Goal: Information Seeking & Learning: Understand process/instructions

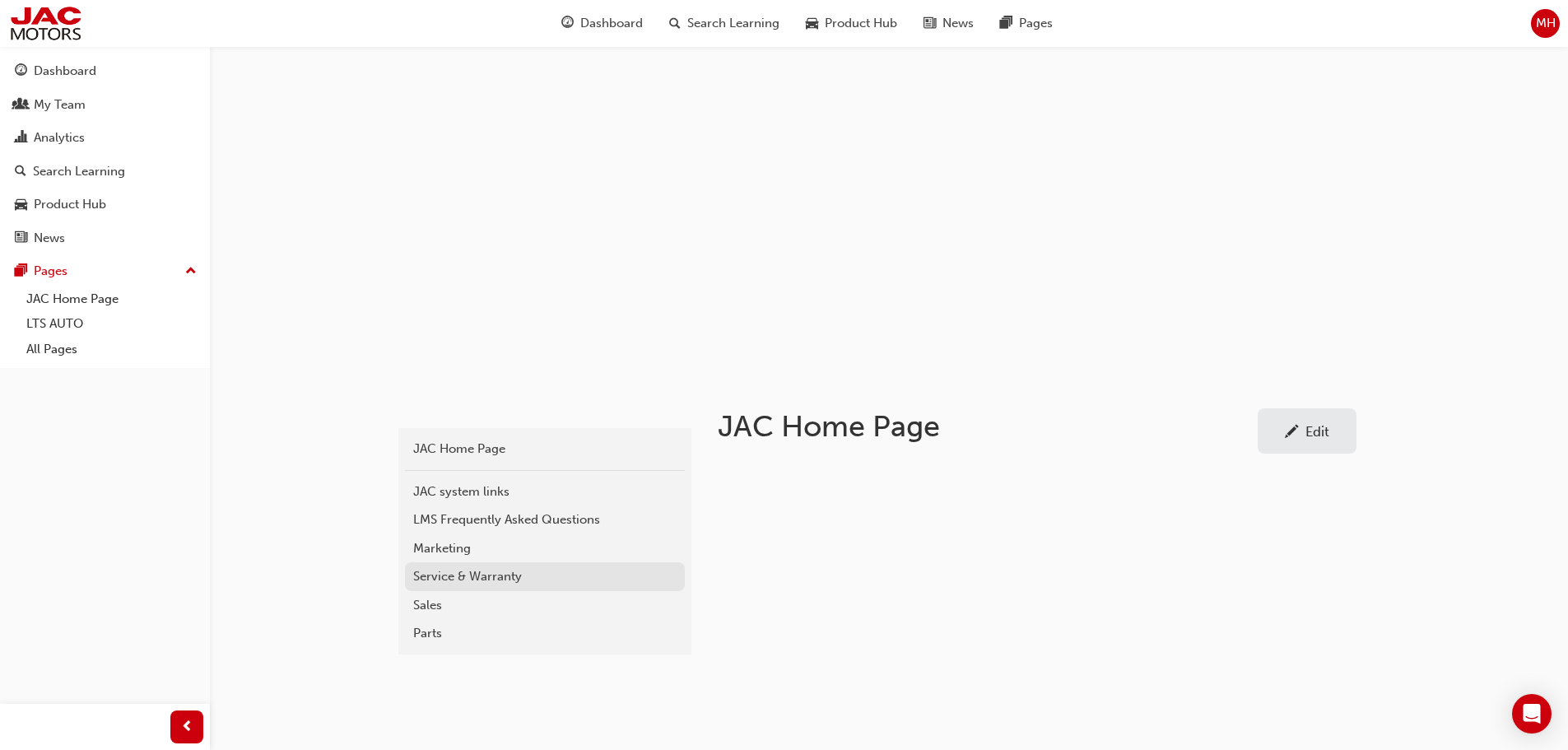
click at [478, 577] on div "Service & Warranty" at bounding box center [545, 577] width 264 height 19
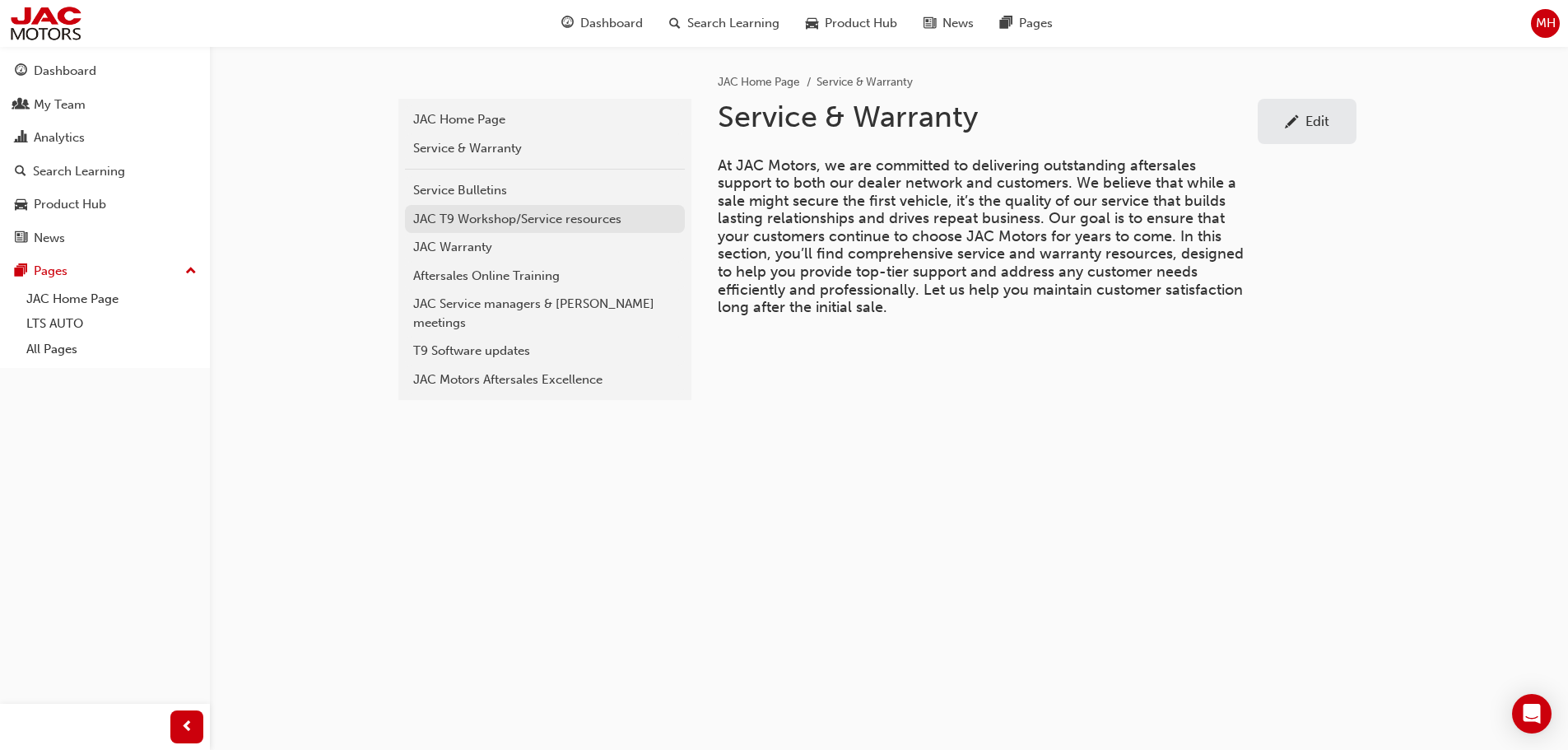
click at [529, 220] on div "JAC T9 Workshop/Service resources" at bounding box center [545, 219] width 264 height 19
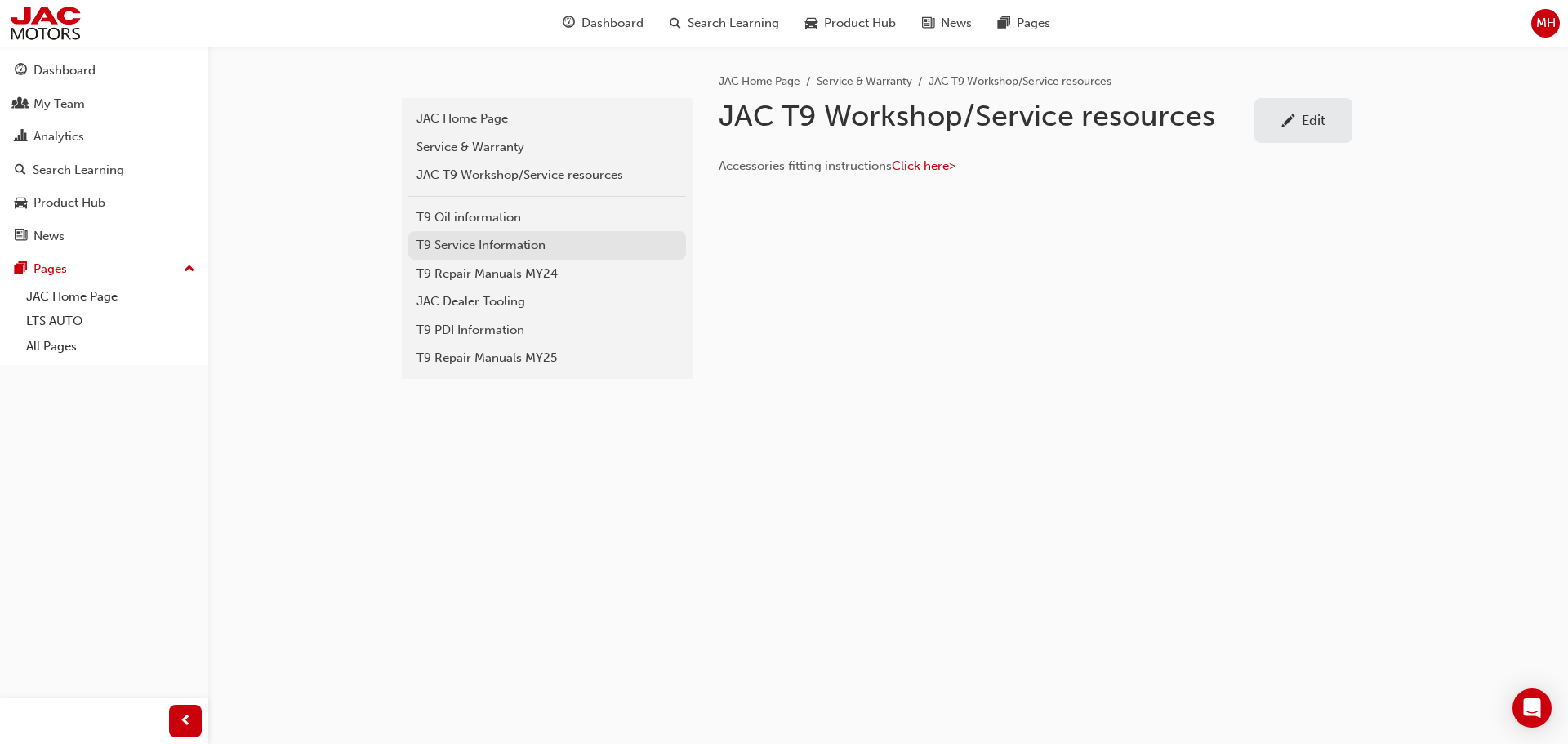
click at [465, 247] on div "T9 Service Information" at bounding box center [547, 245] width 262 height 19
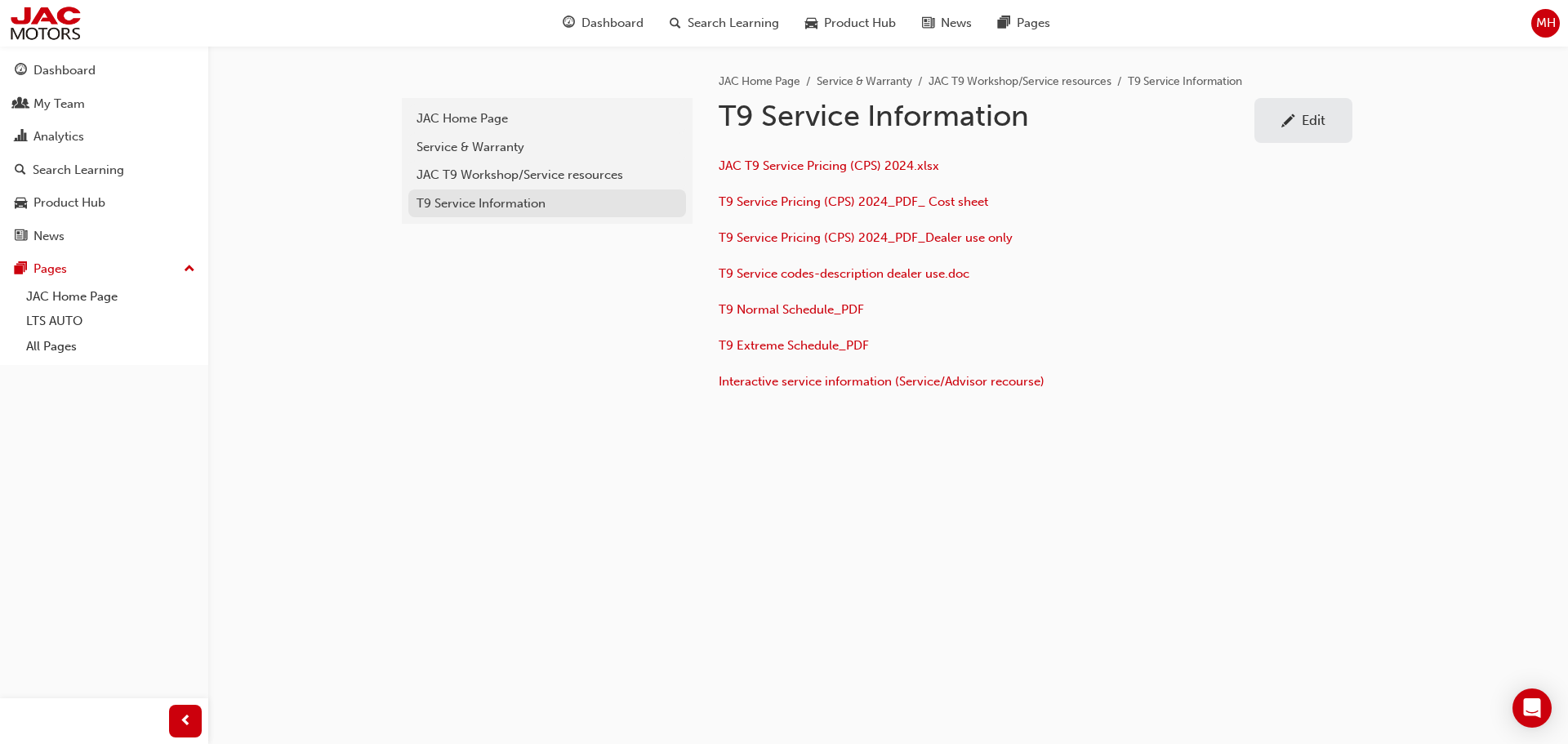
click at [464, 211] on div "T9 Service Information" at bounding box center [547, 203] width 262 height 19
click at [464, 187] on link "JAC T9 Workshop/Service resources" at bounding box center [547, 175] width 277 height 28
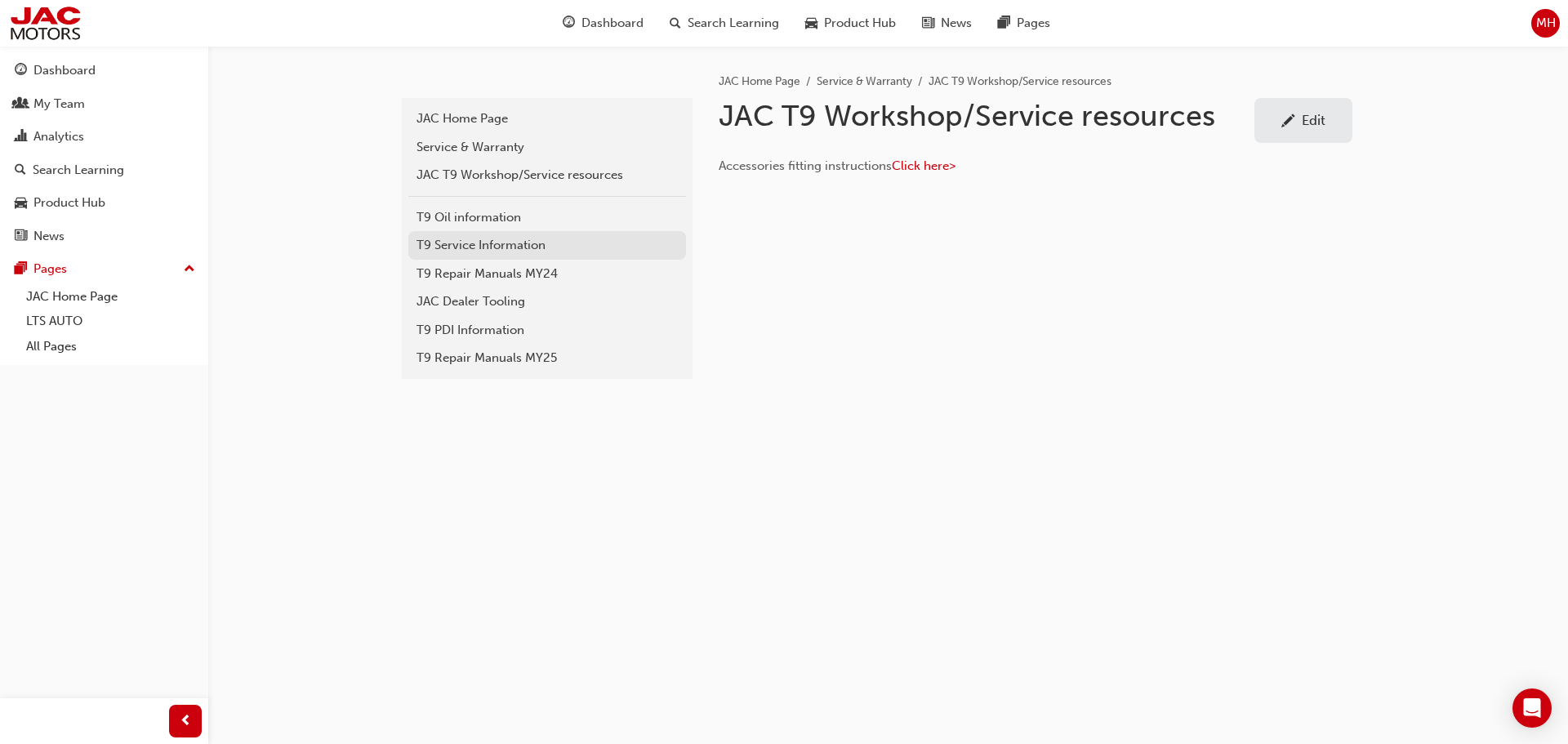
click at [483, 247] on div "T9 Service Information" at bounding box center [547, 245] width 262 height 19
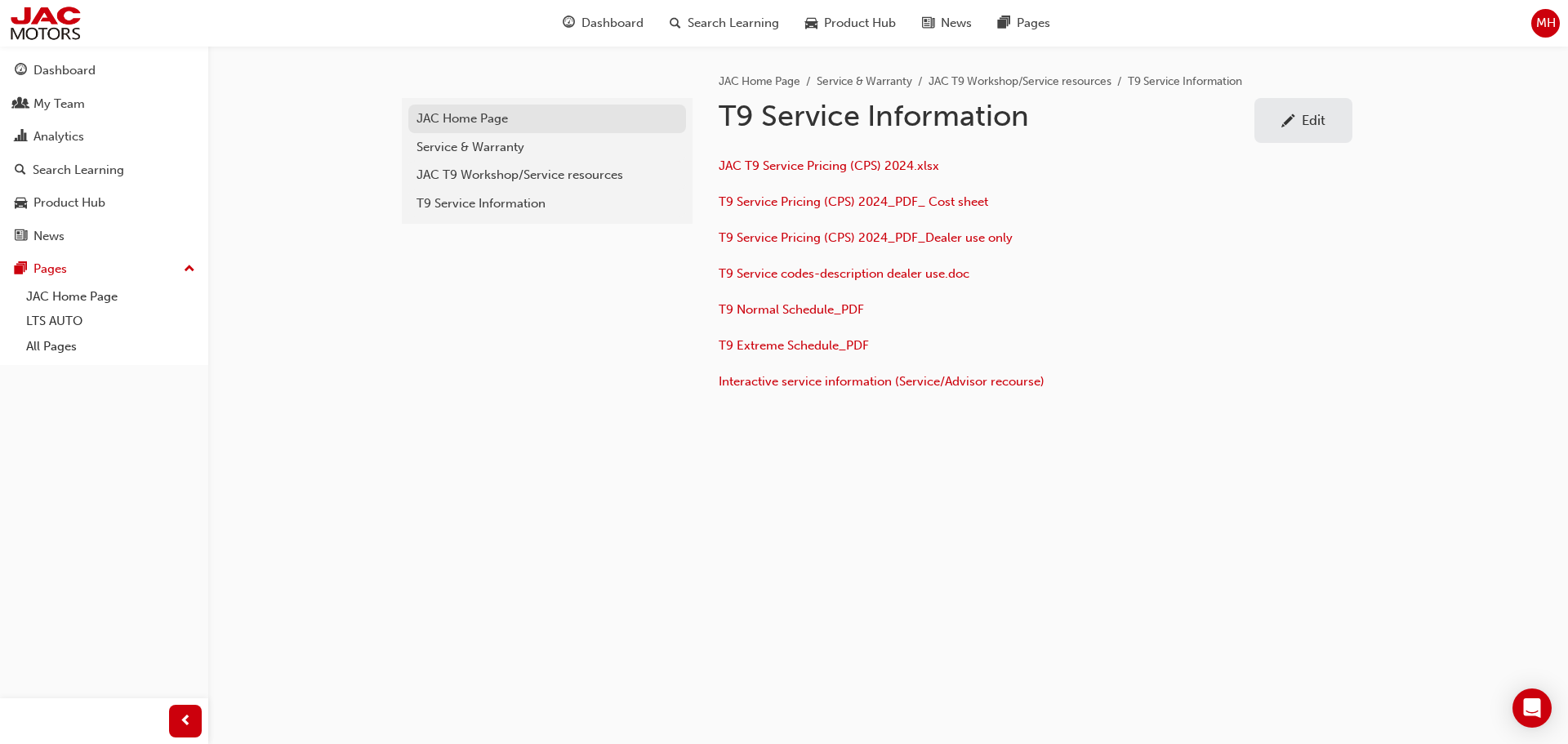
click at [462, 124] on div "JAC Home Page" at bounding box center [547, 118] width 262 height 19
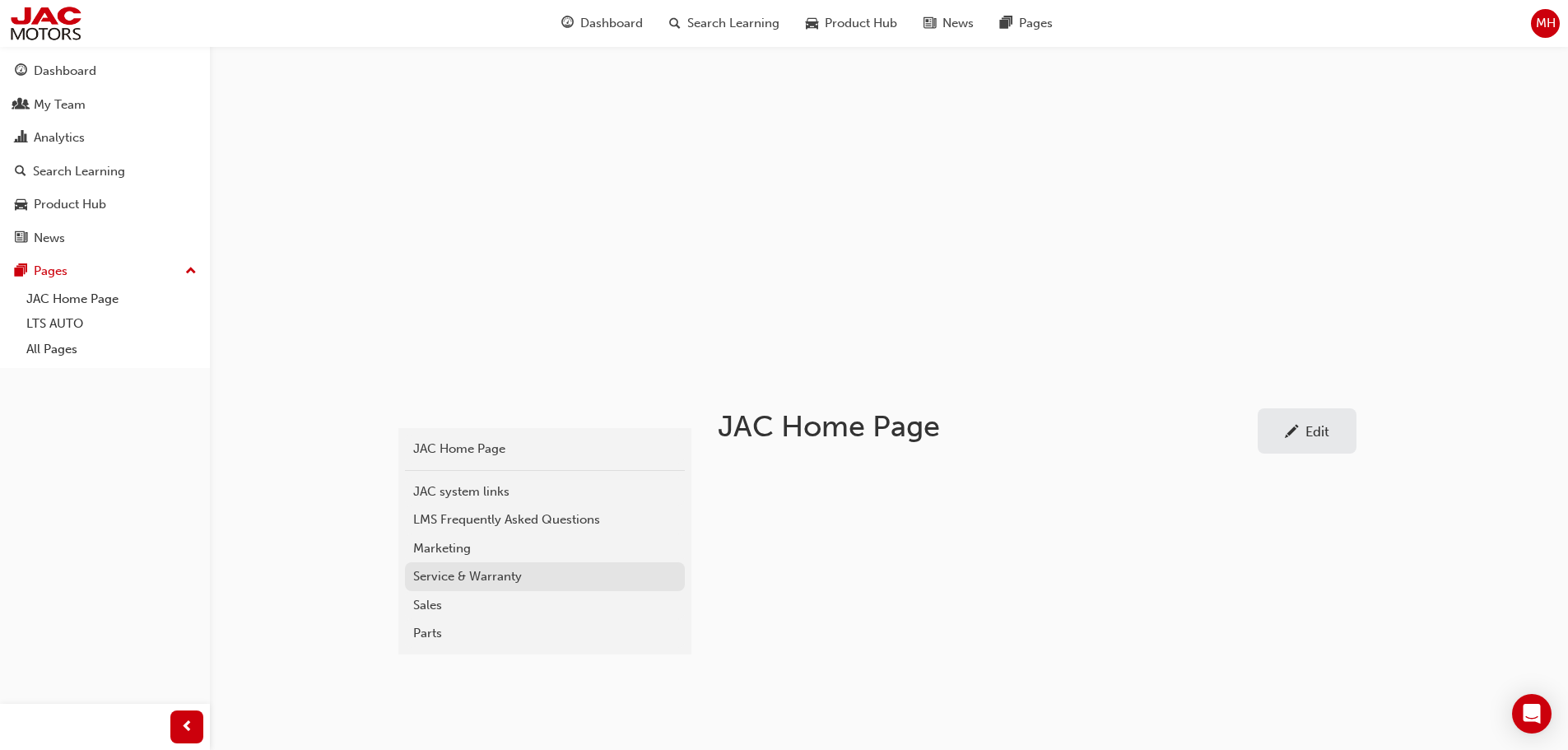
click at [446, 577] on div "Service & Warranty" at bounding box center [545, 577] width 264 height 19
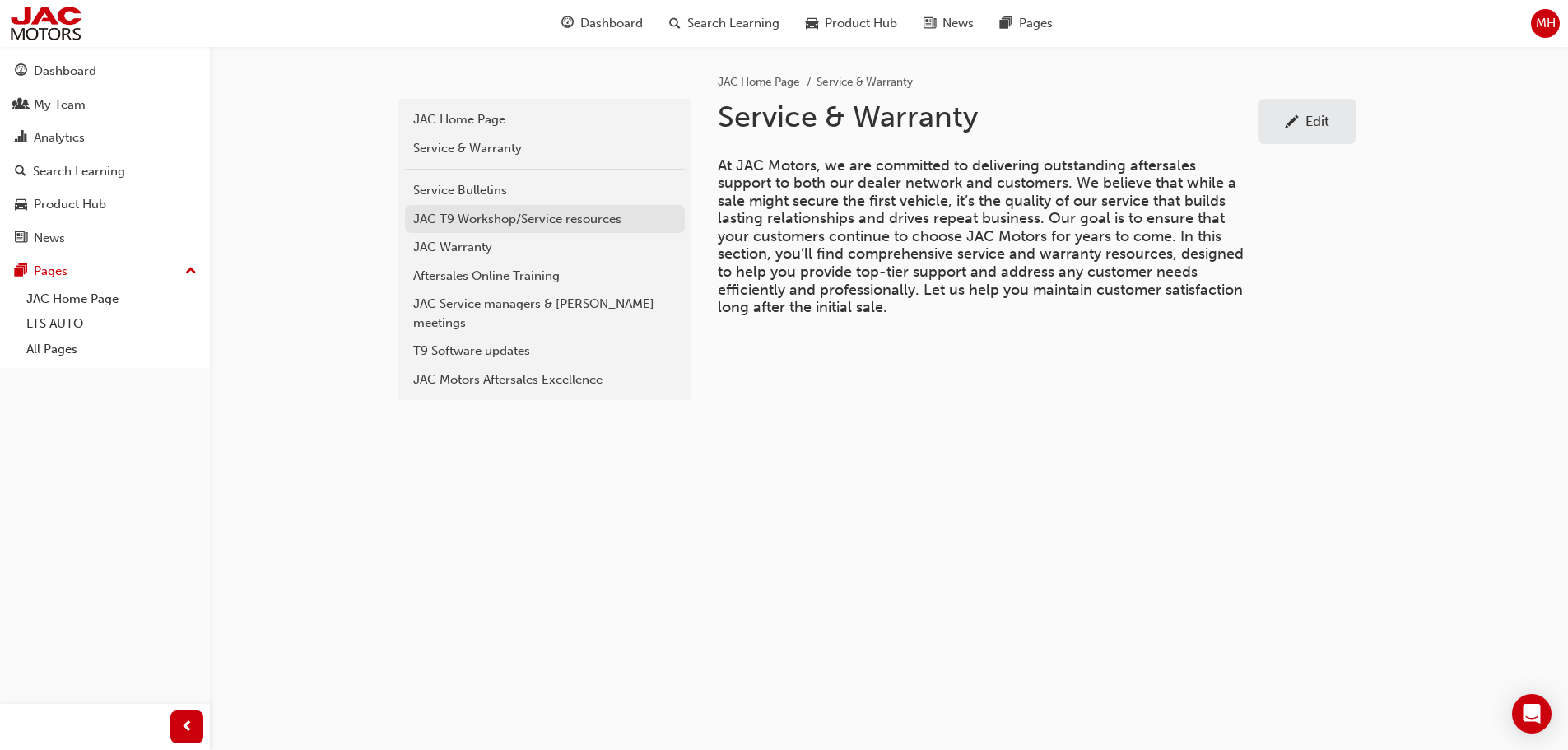
click at [486, 217] on div "JAC T9 Workshop/Service resources" at bounding box center [545, 219] width 264 height 19
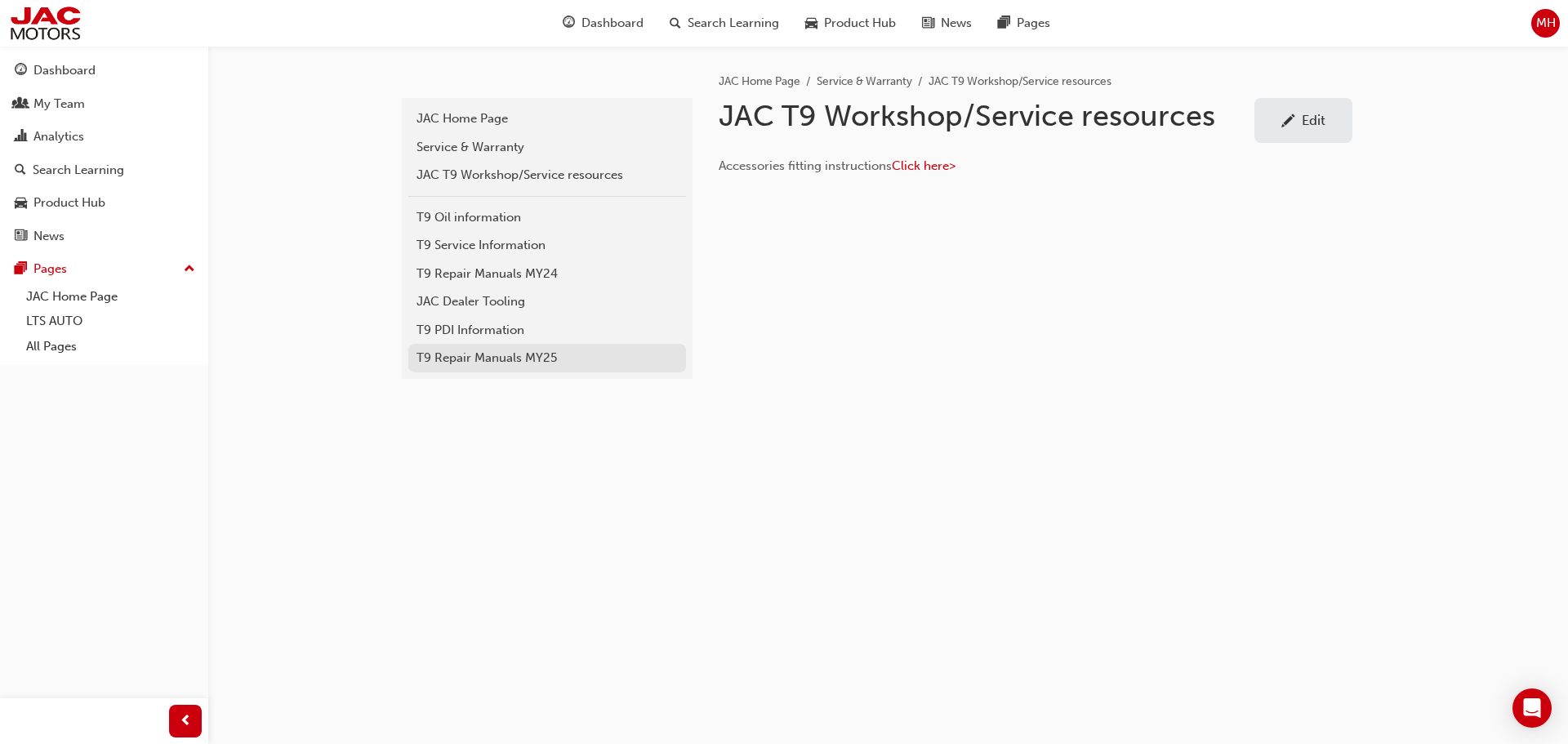
click at [459, 358] on div "T9 Repair Manuals MY25" at bounding box center [547, 358] width 262 height 19
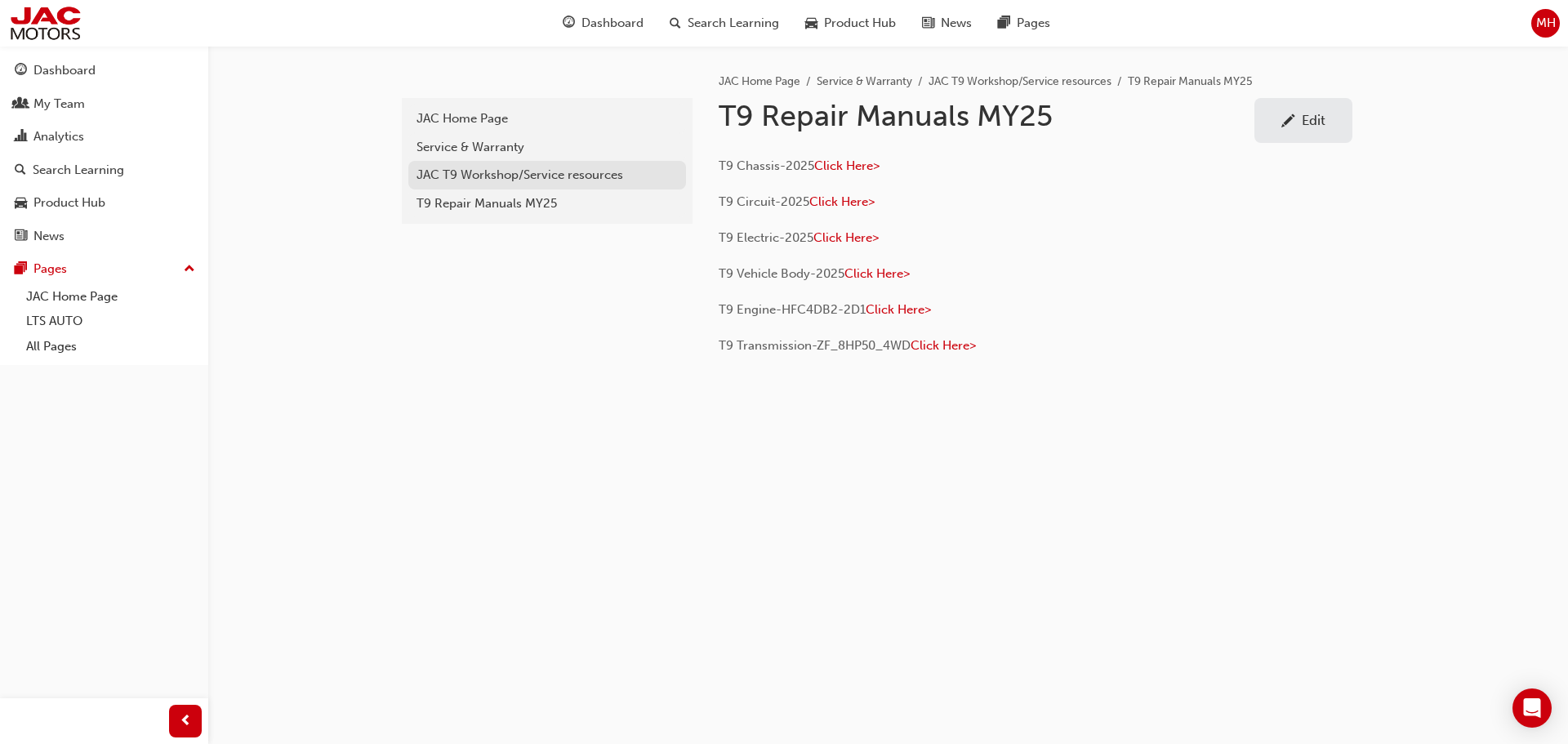
click at [477, 170] on div "JAC T9 Workshop/Service resources" at bounding box center [547, 175] width 262 height 19
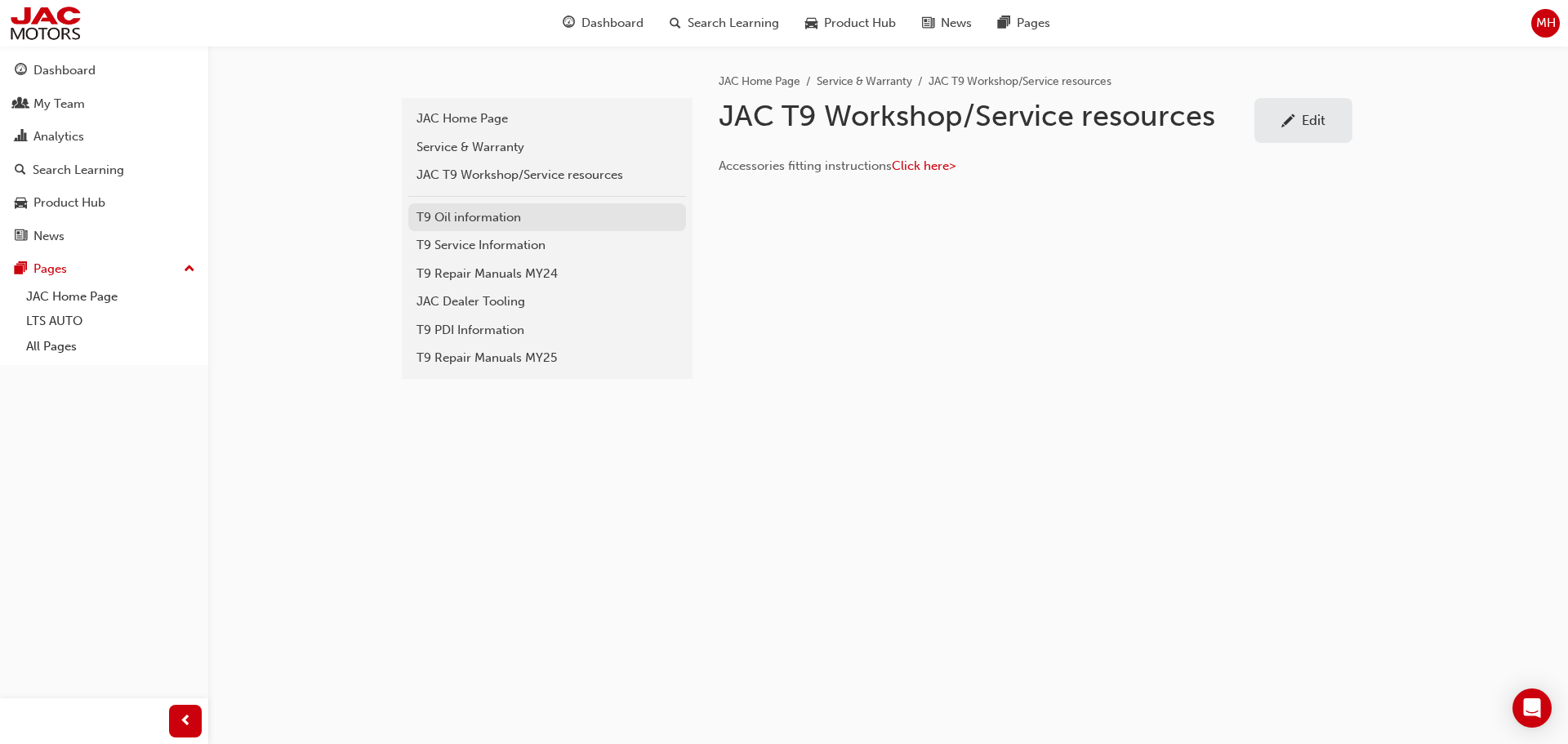
click at [461, 219] on div "T9 Oil information" at bounding box center [547, 217] width 262 height 19
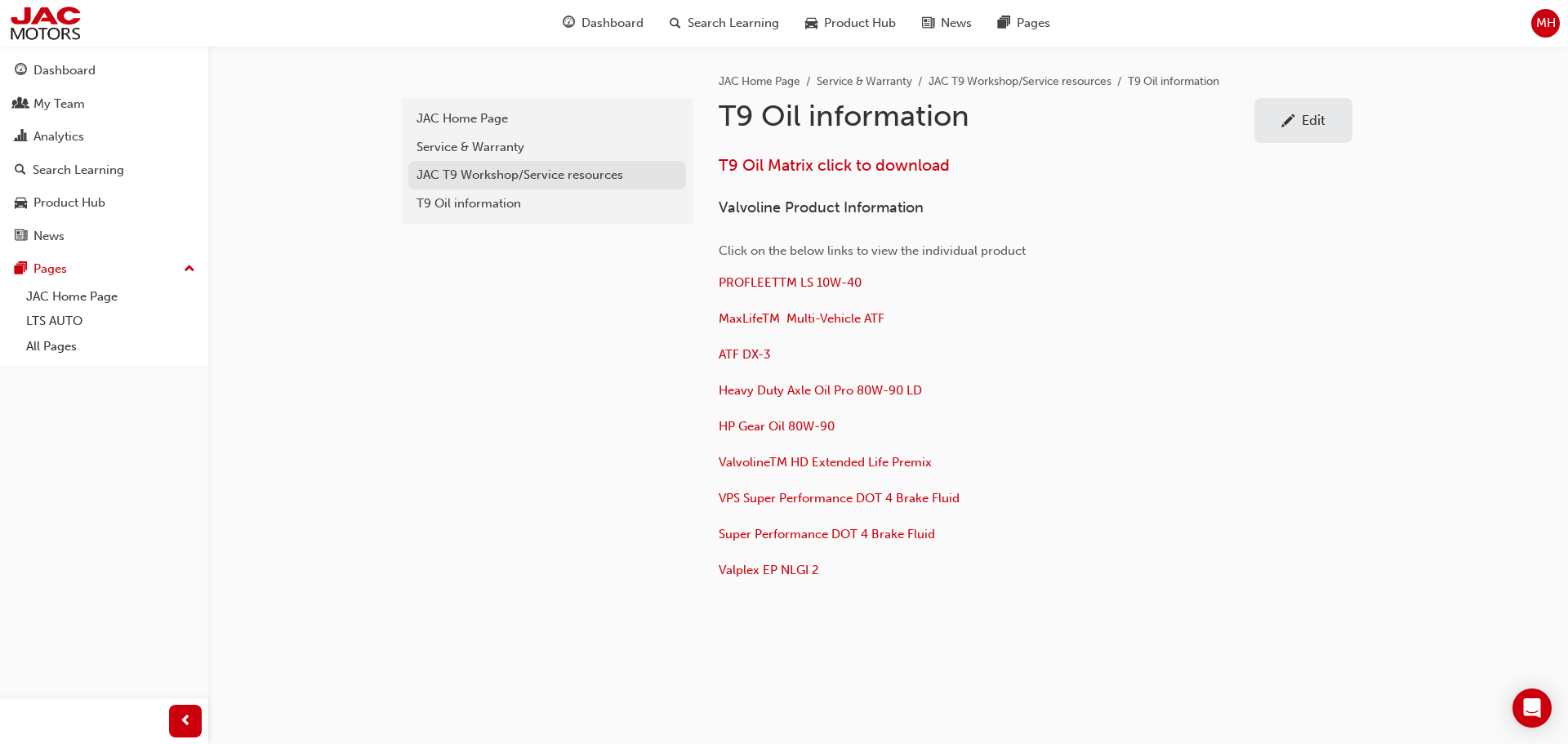
click at [471, 177] on div "JAC T9 Workshop/Service resources" at bounding box center [547, 175] width 262 height 19
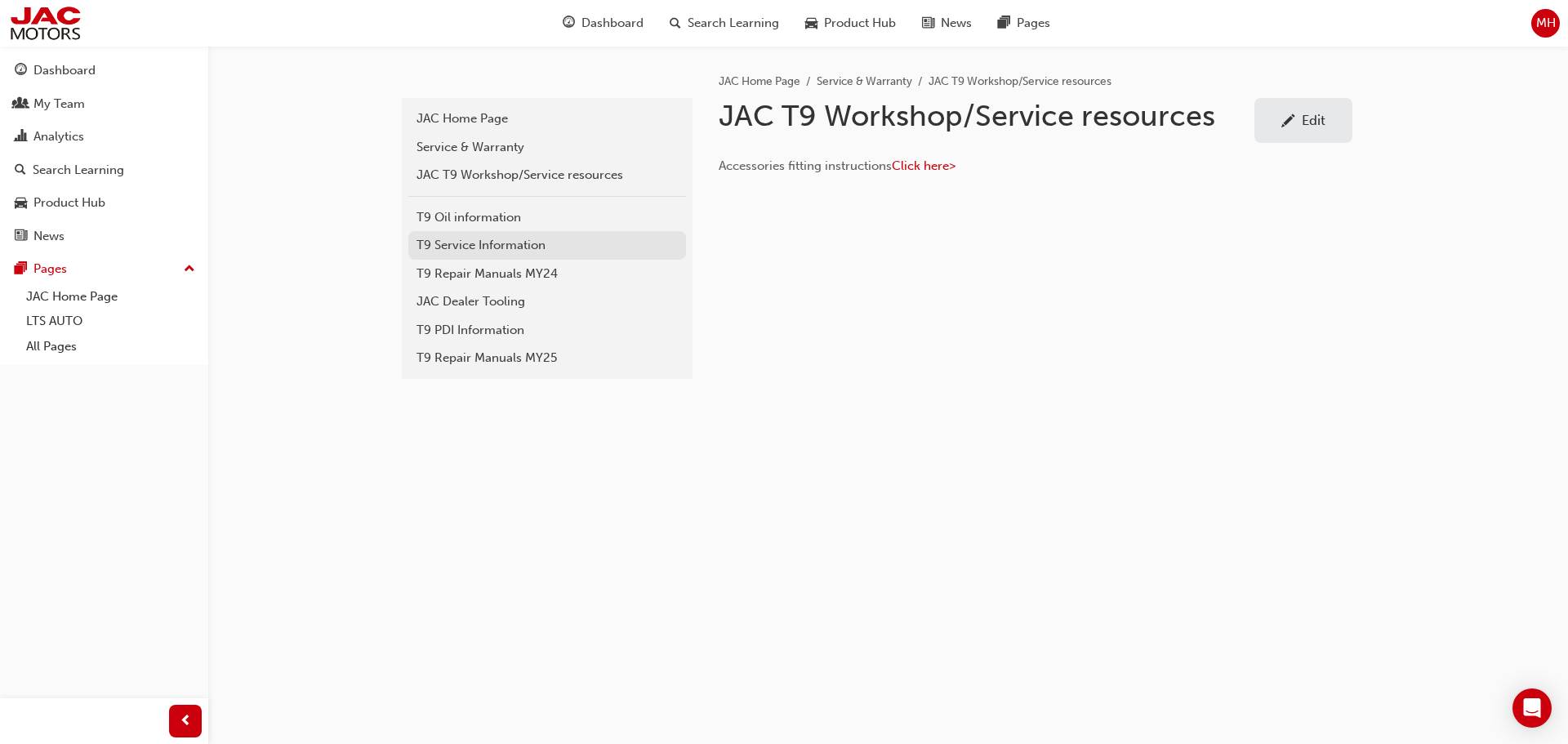
click at [469, 244] on div "T9 Service Information" at bounding box center [547, 245] width 262 height 19
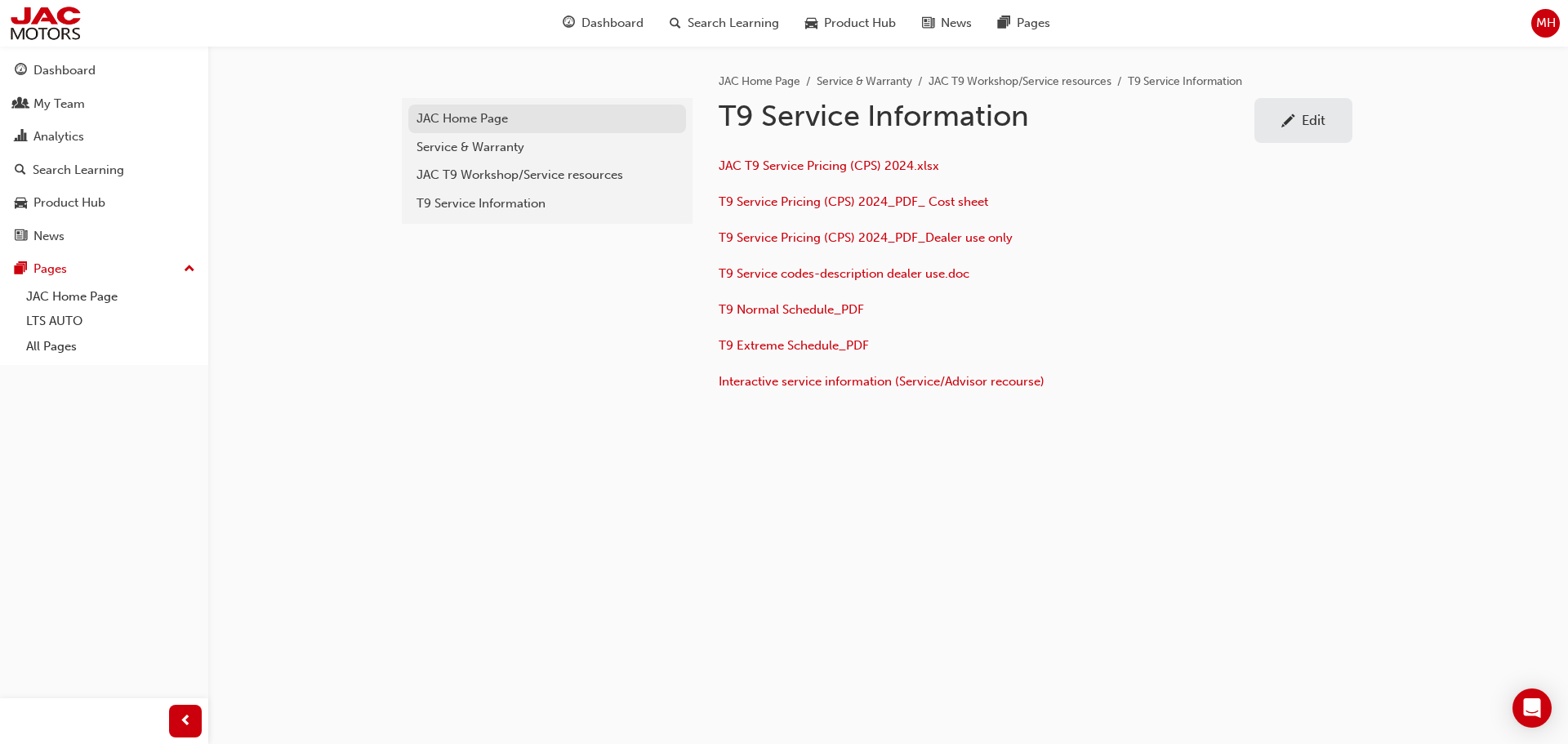
click at [449, 116] on div "JAC Home Page" at bounding box center [547, 118] width 262 height 19
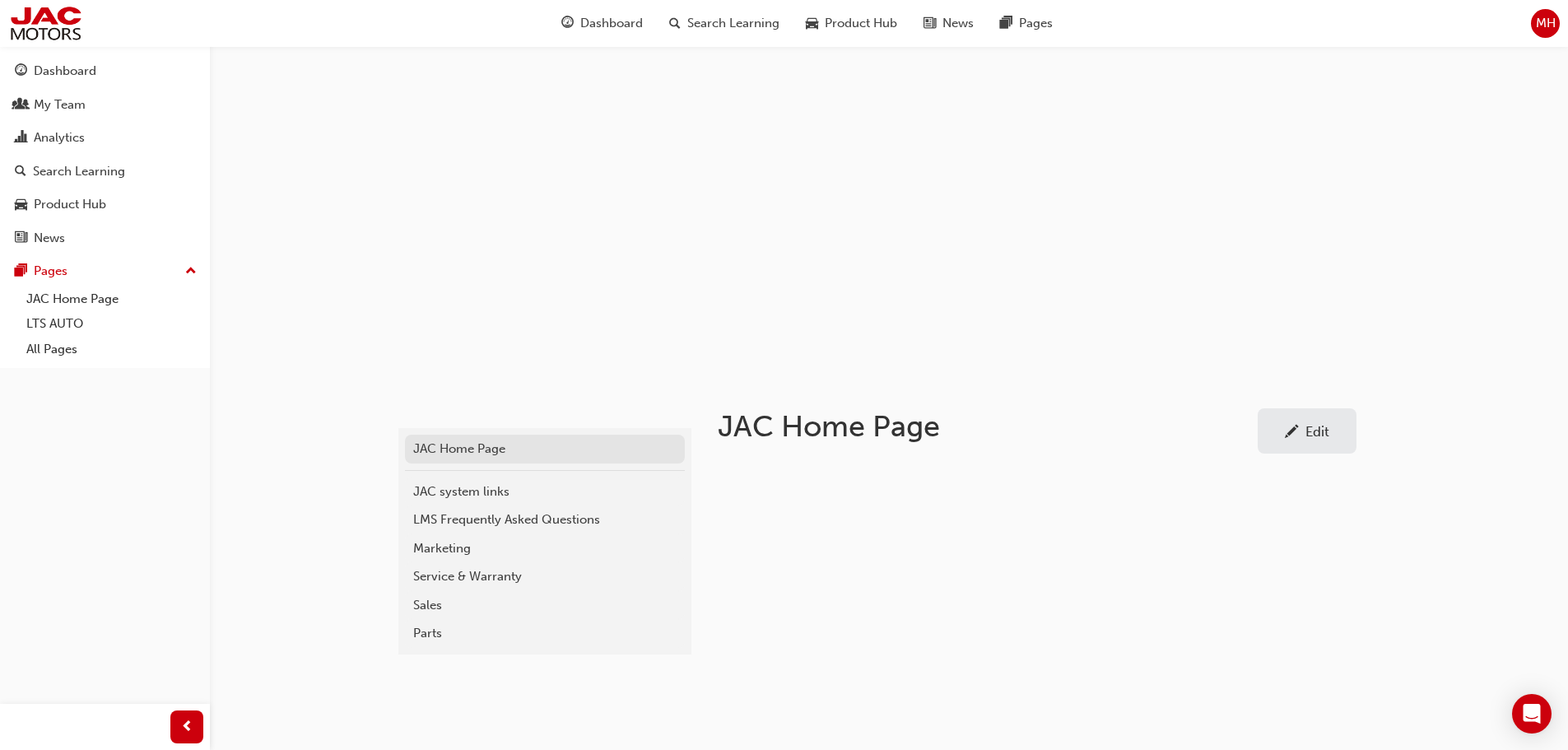
click at [462, 443] on div "JAC Home Page" at bounding box center [545, 449] width 264 height 19
click at [442, 573] on div "Service & Warranty" at bounding box center [545, 577] width 264 height 19
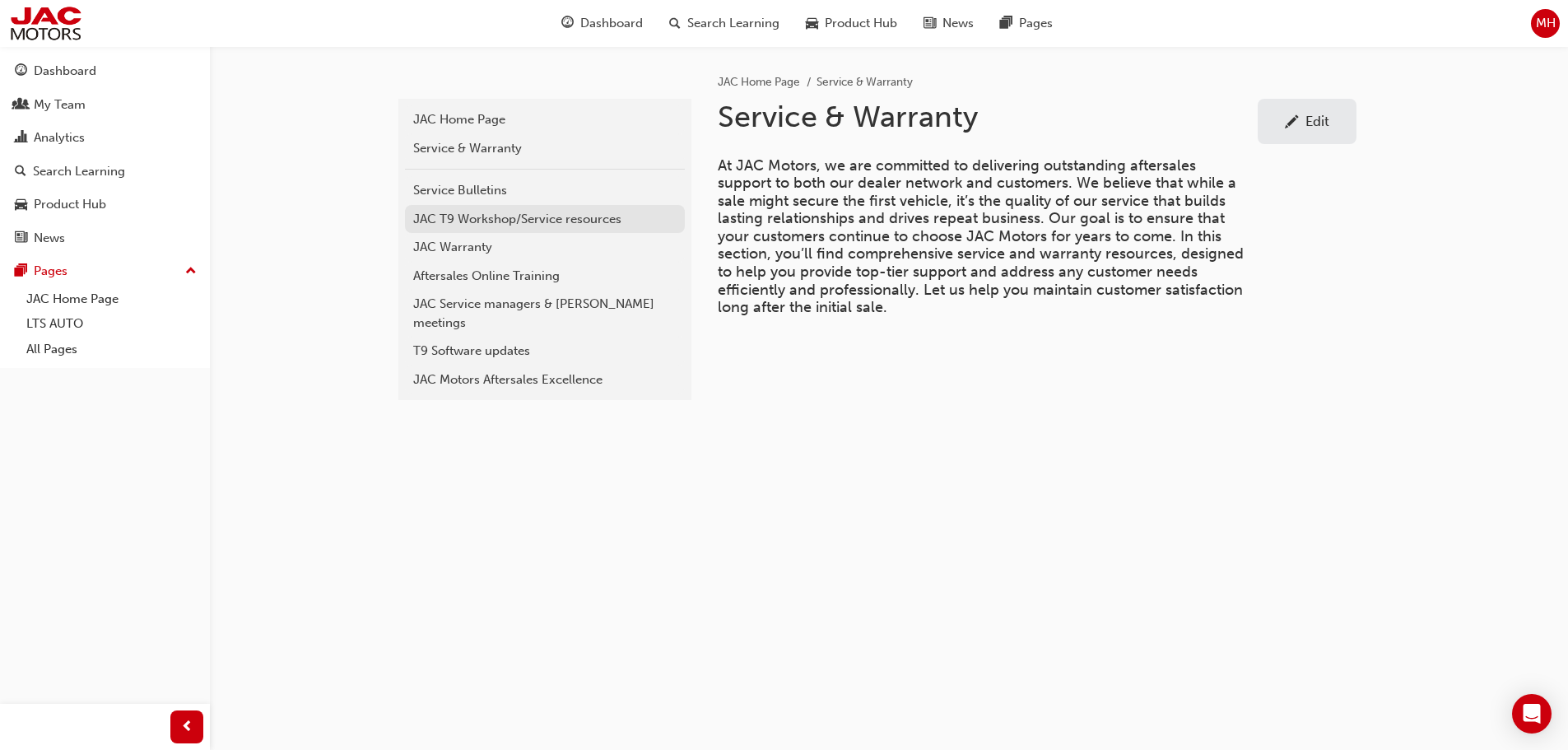
click at [477, 212] on div "JAC T9 Workshop/Service resources" at bounding box center [545, 219] width 264 height 19
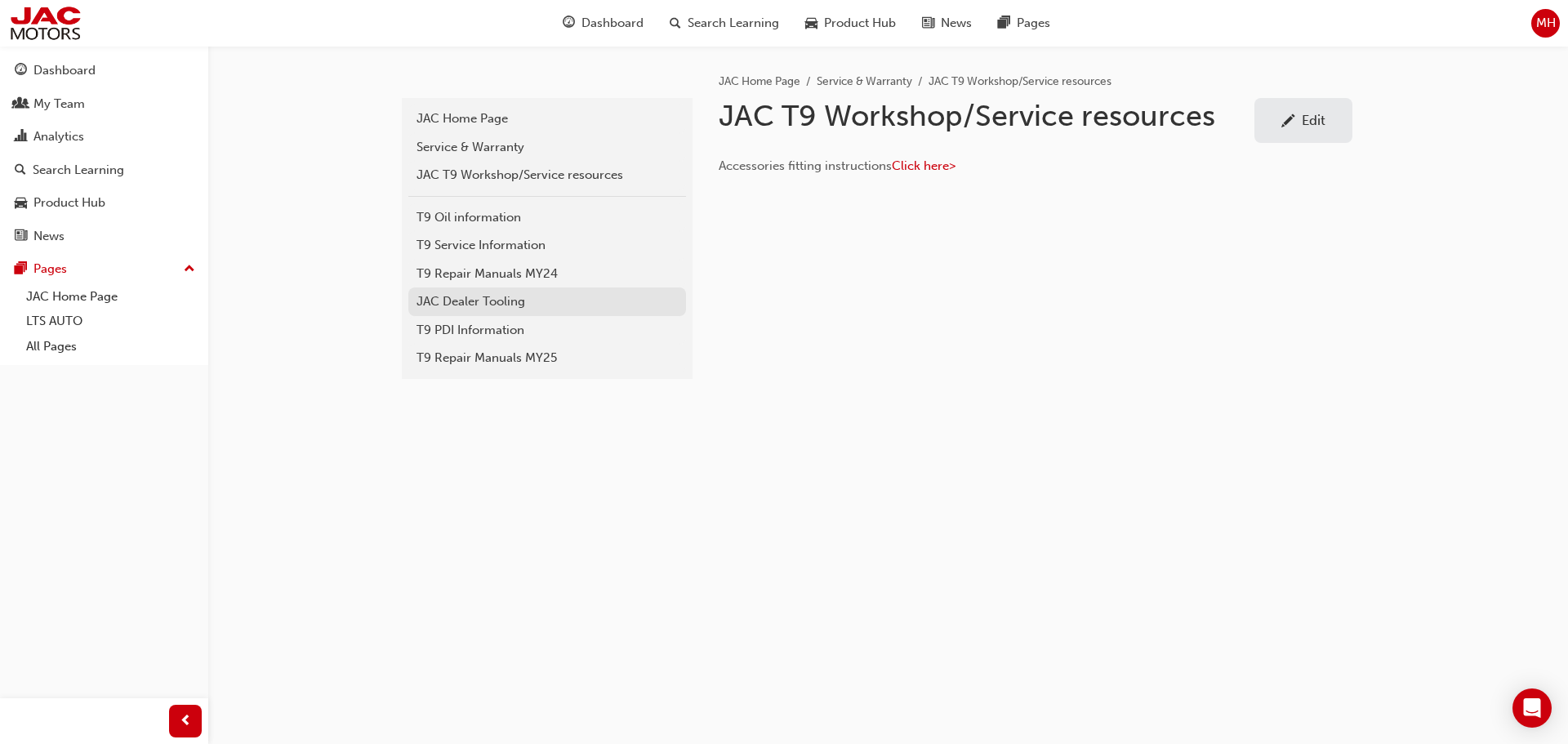
click at [472, 296] on div "JAC Dealer Tooling" at bounding box center [547, 302] width 262 height 19
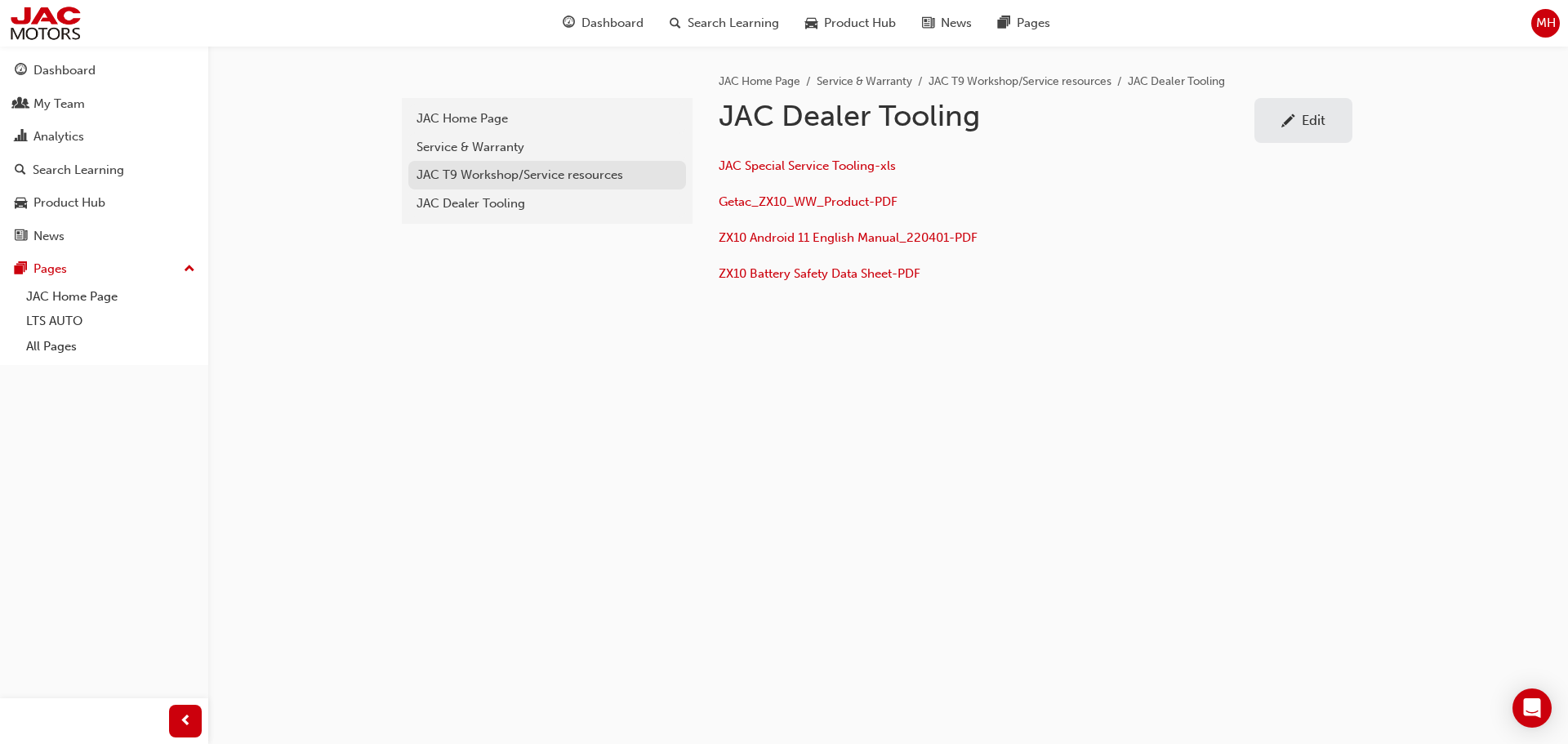
click at [452, 172] on div "JAC T9 Workshop/Service resources" at bounding box center [547, 175] width 262 height 19
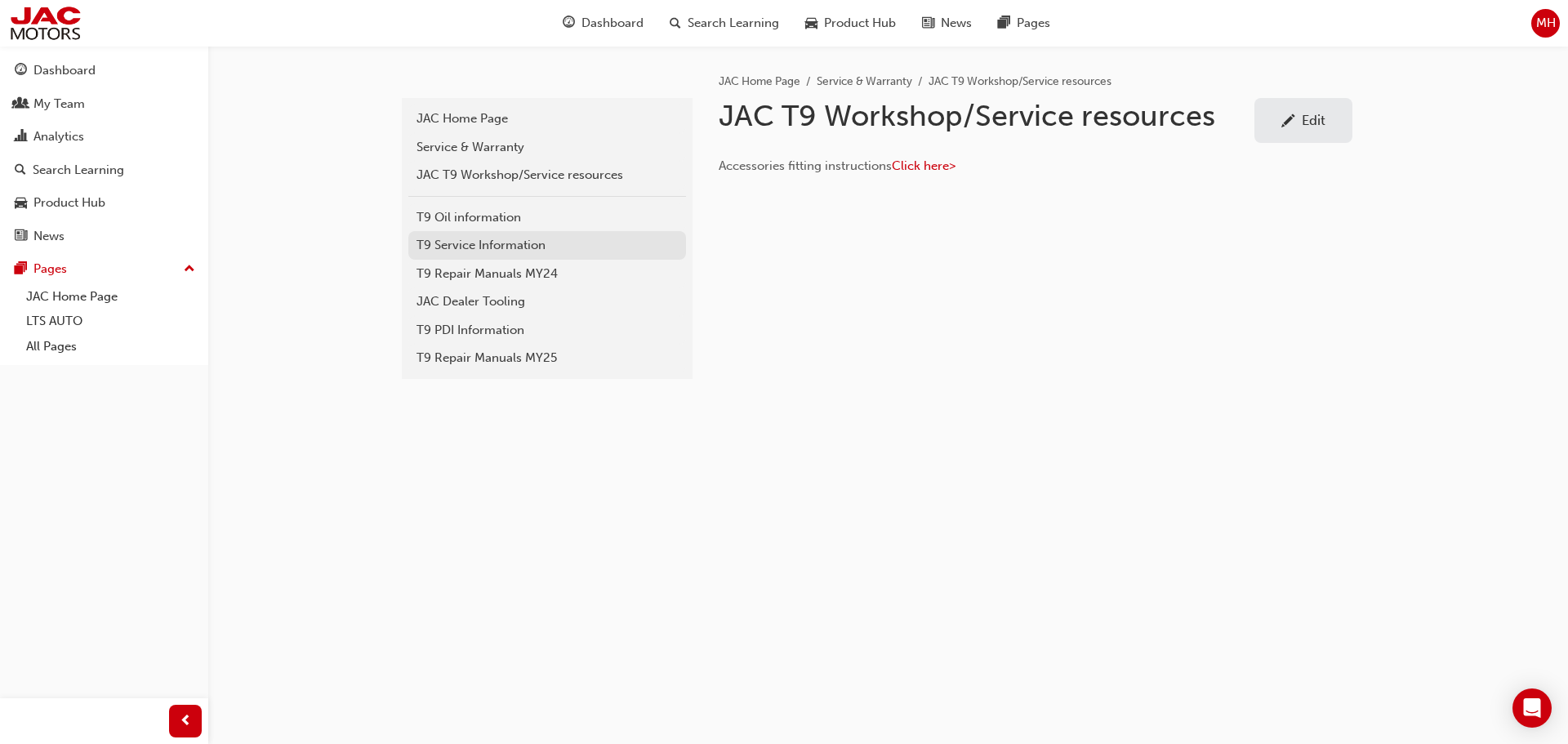
click at [452, 247] on div "T9 Service Information" at bounding box center [547, 245] width 262 height 19
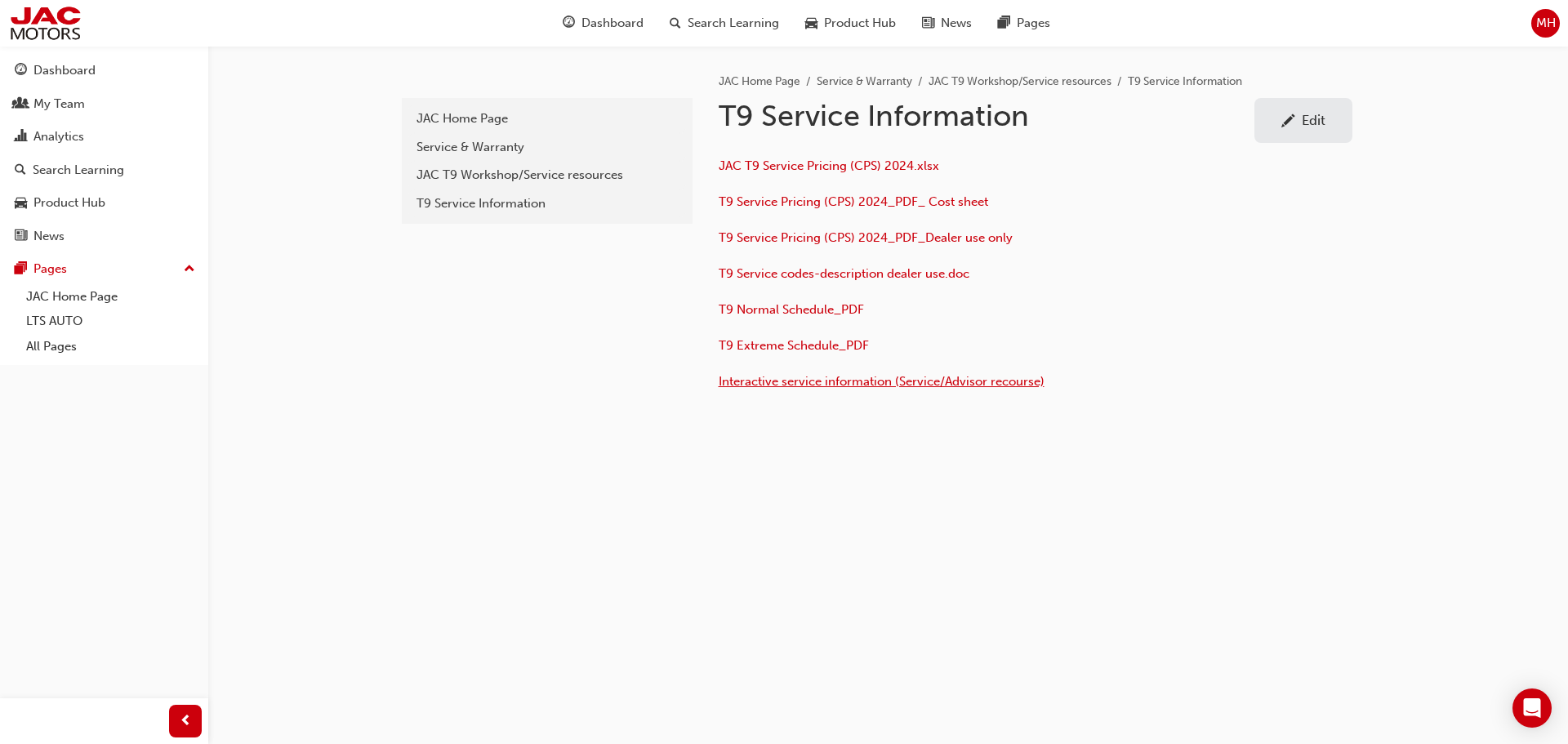
click at [824, 382] on span "Interactive service information (Service/Advisor recourse)" at bounding box center [881, 382] width 326 height 15
click at [87, 287] on link "JAC Home Page" at bounding box center [111, 297] width 182 height 25
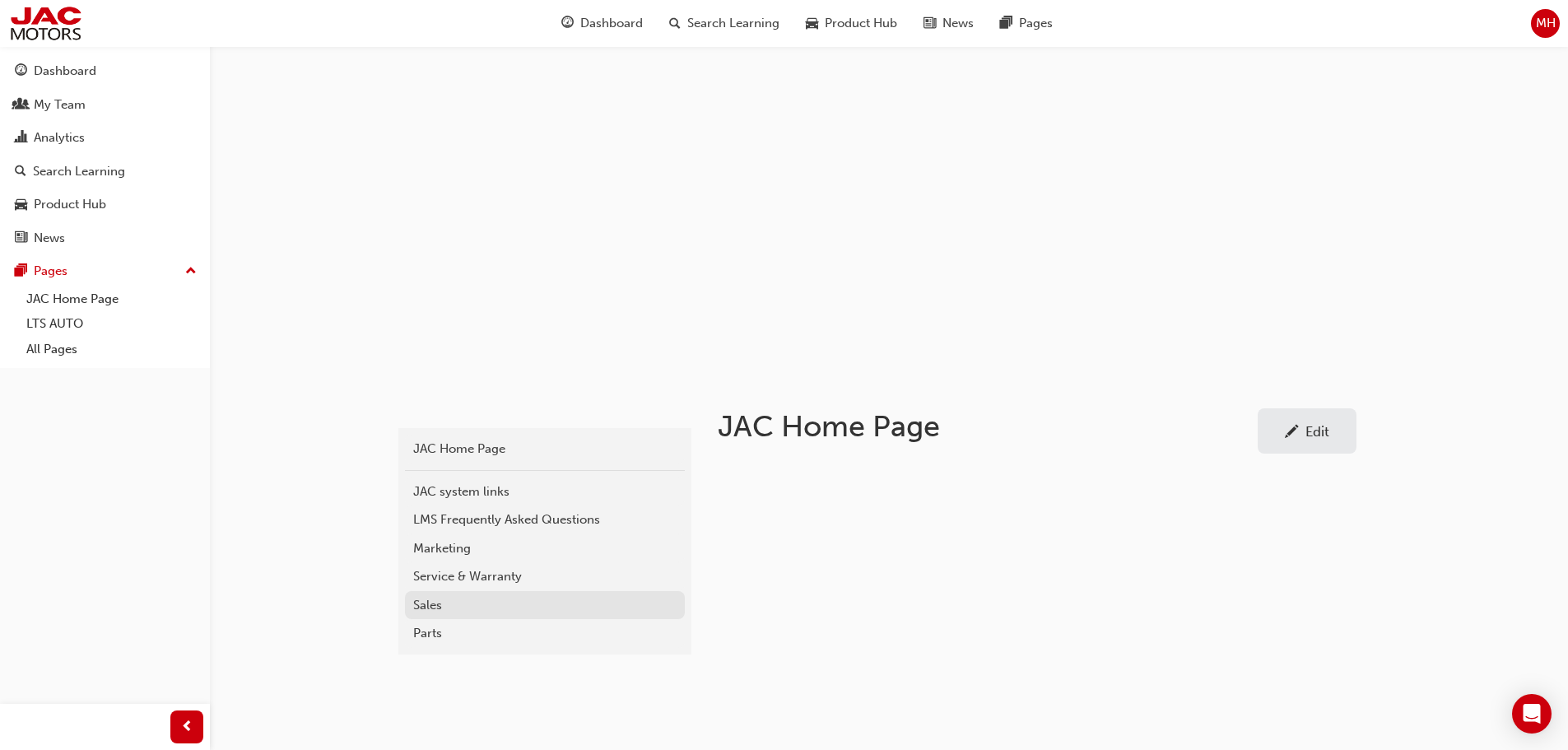
click at [435, 603] on div "Sales" at bounding box center [545, 606] width 264 height 19
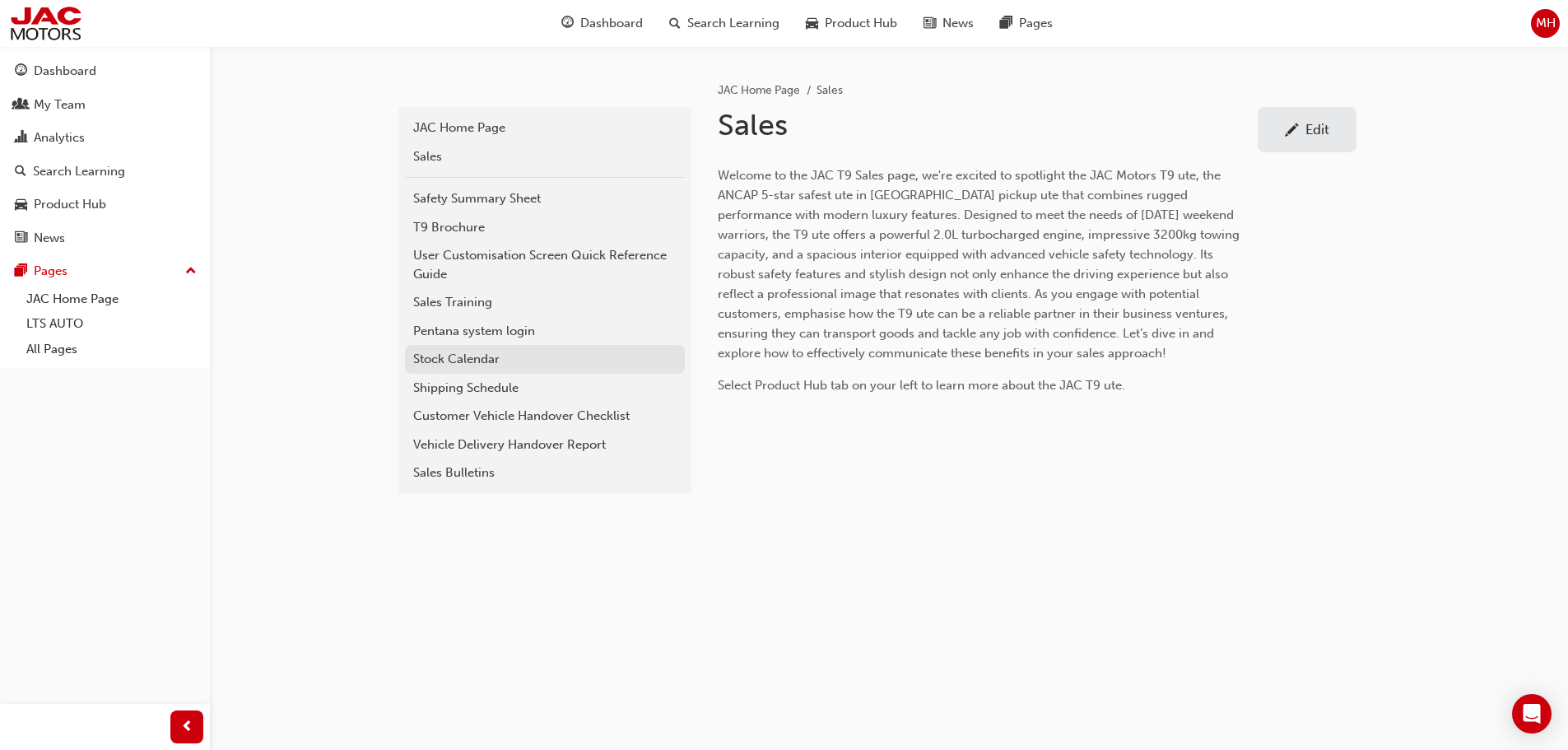
scroll to position [329, 0]
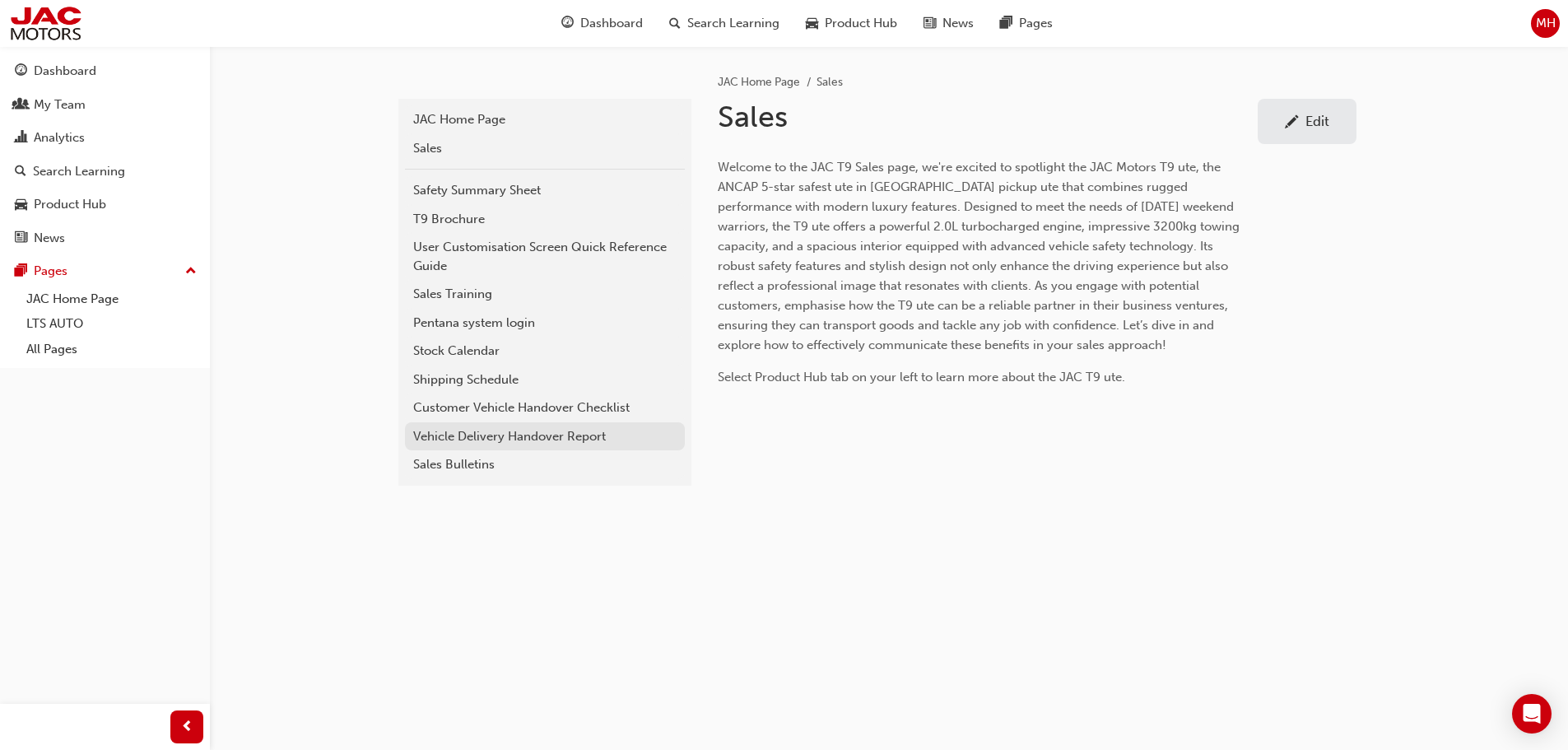
click at [465, 431] on div "Vehicle Delivery Handover Report" at bounding box center [545, 437] width 264 height 19
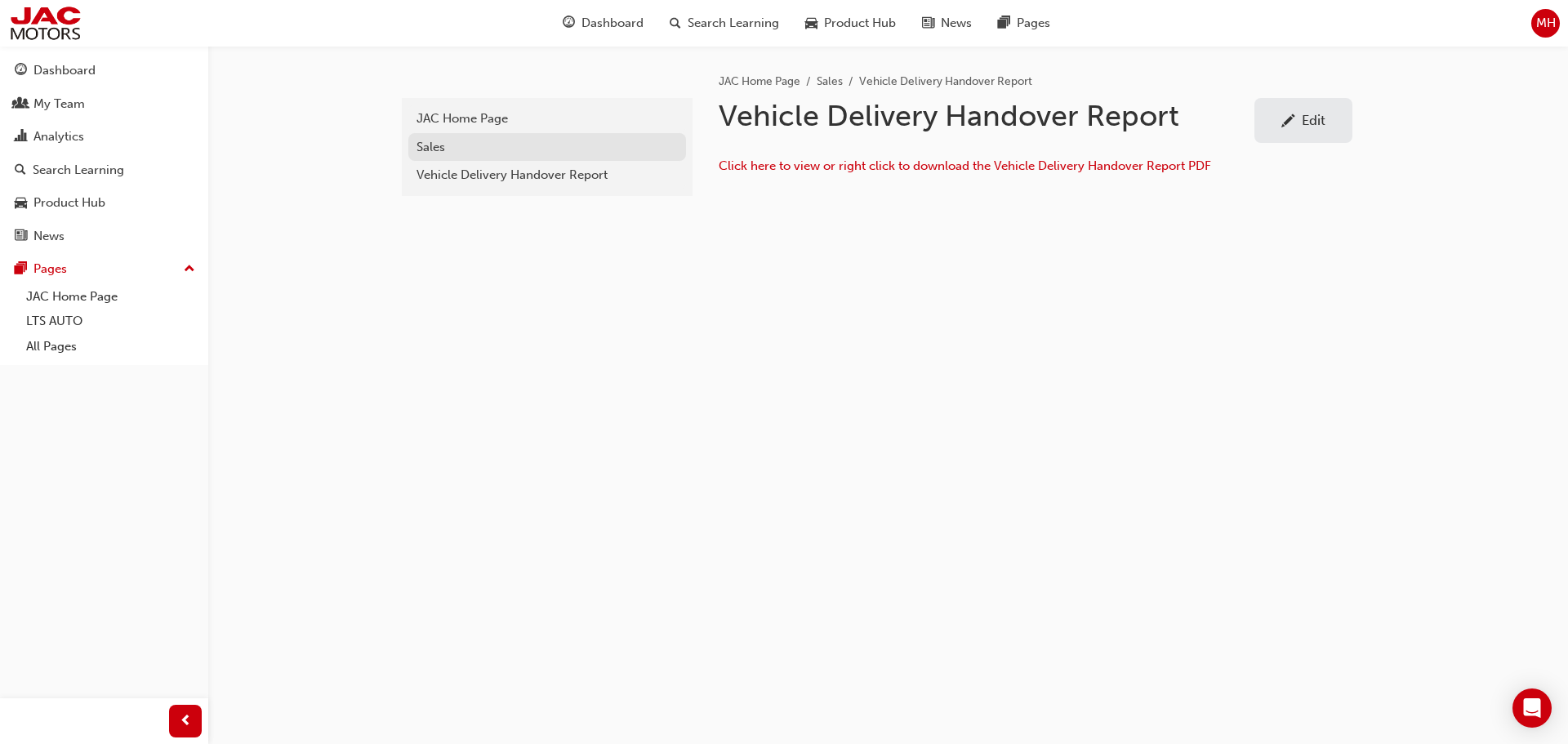
click at [456, 146] on div "Sales" at bounding box center [547, 147] width 262 height 19
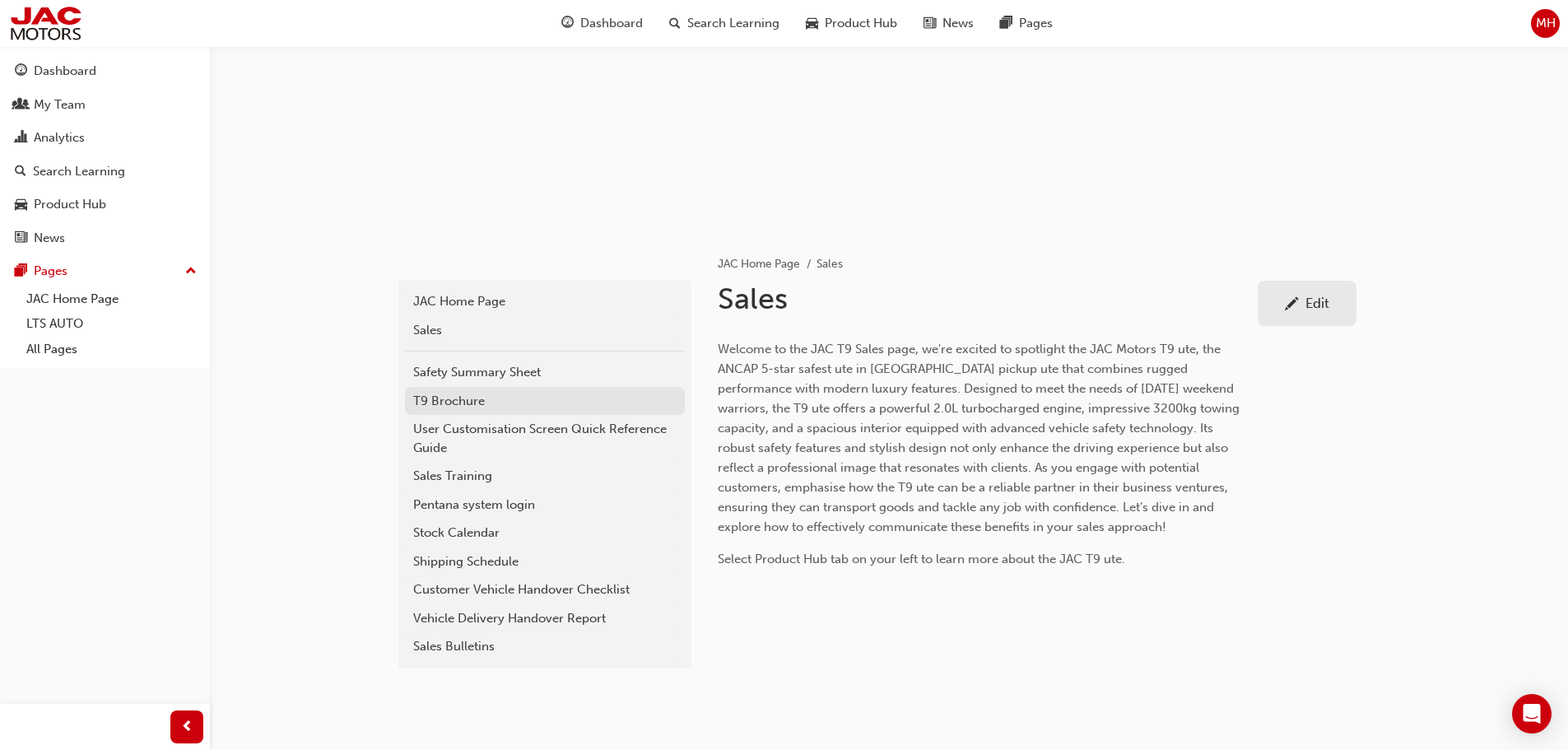
scroll to position [165, 0]
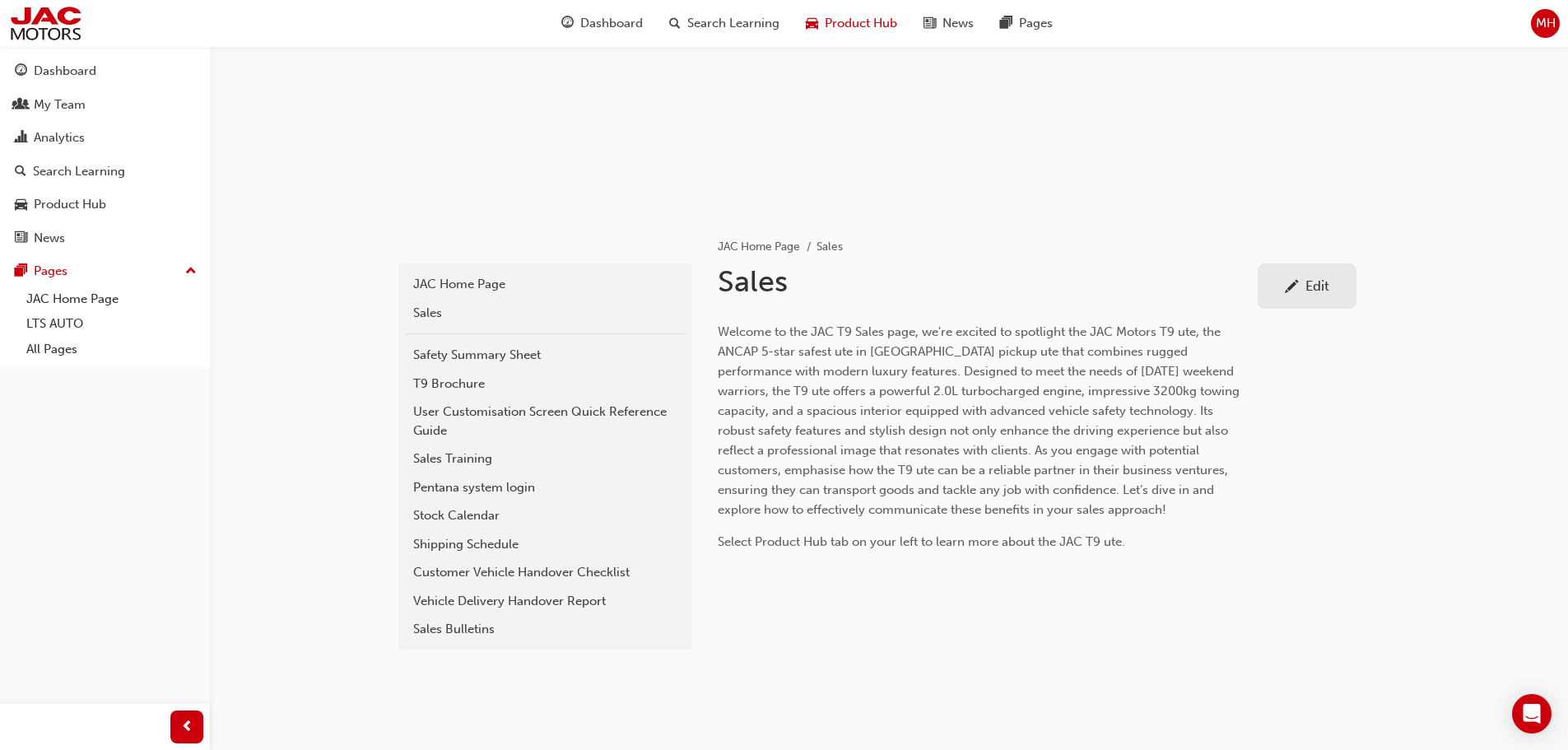
click at [832, 22] on span "Product Hub" at bounding box center [860, 24] width 72 height 19
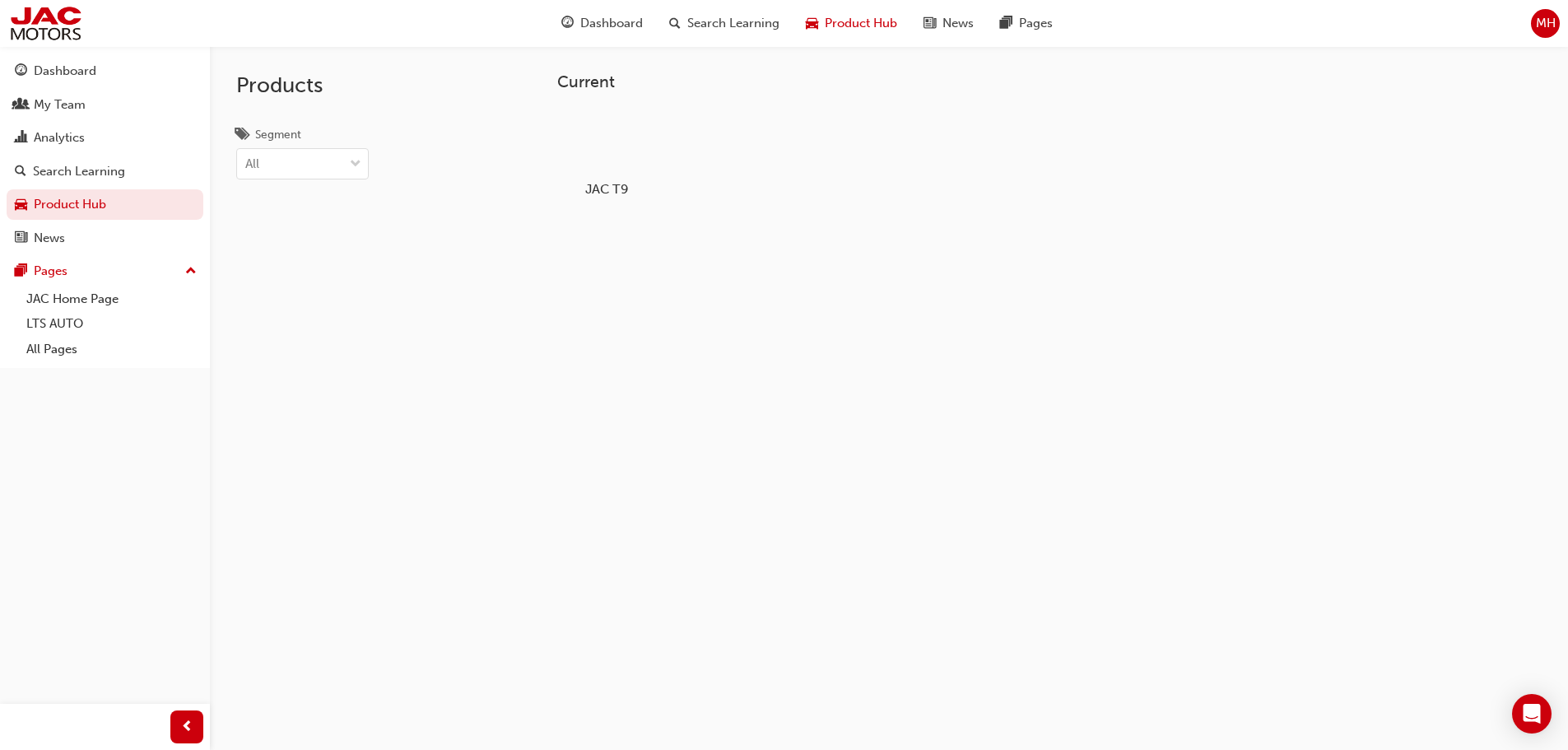
click at [608, 164] on div at bounding box center [606, 141] width 91 height 66
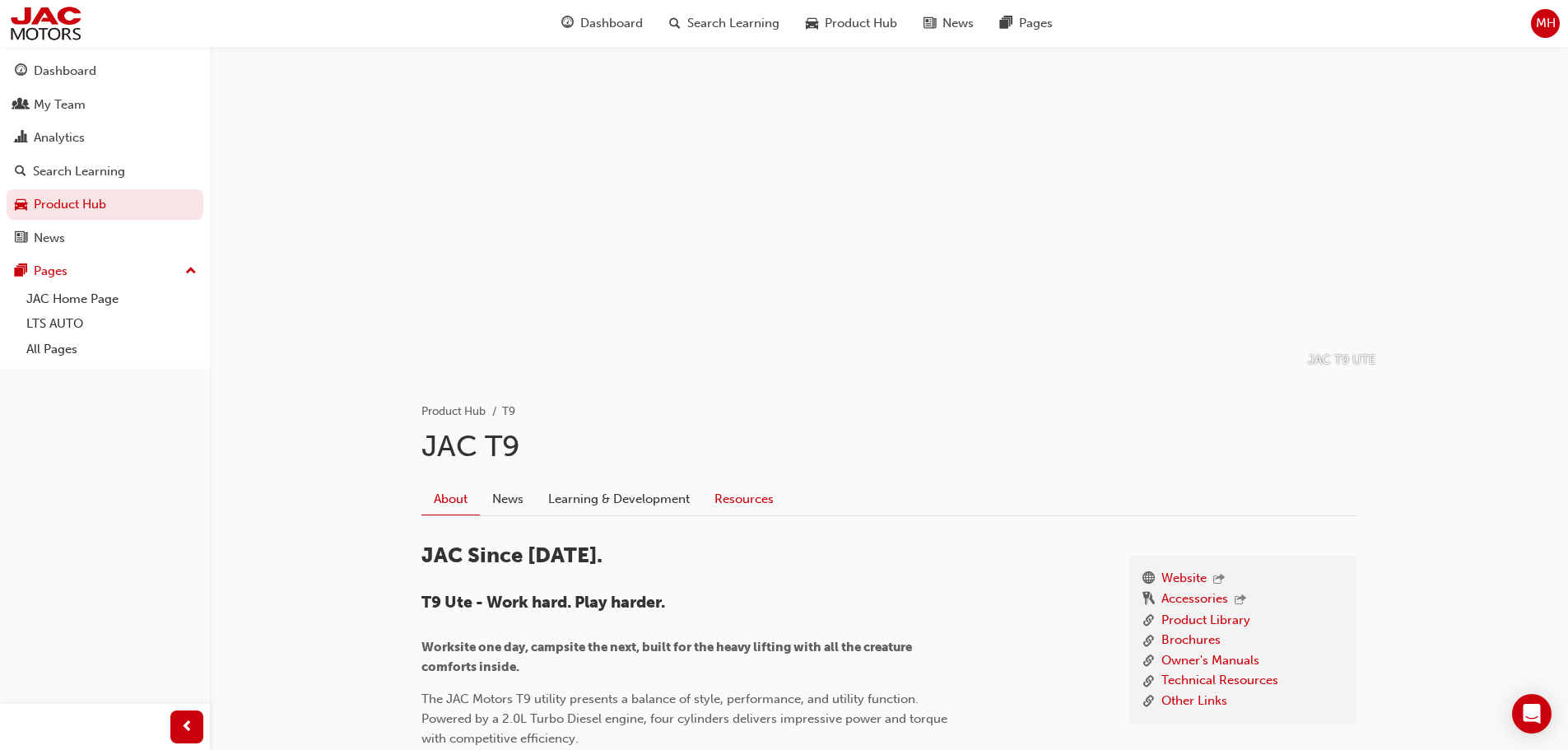
click at [728, 501] on link "Resources" at bounding box center [744, 499] width 84 height 31
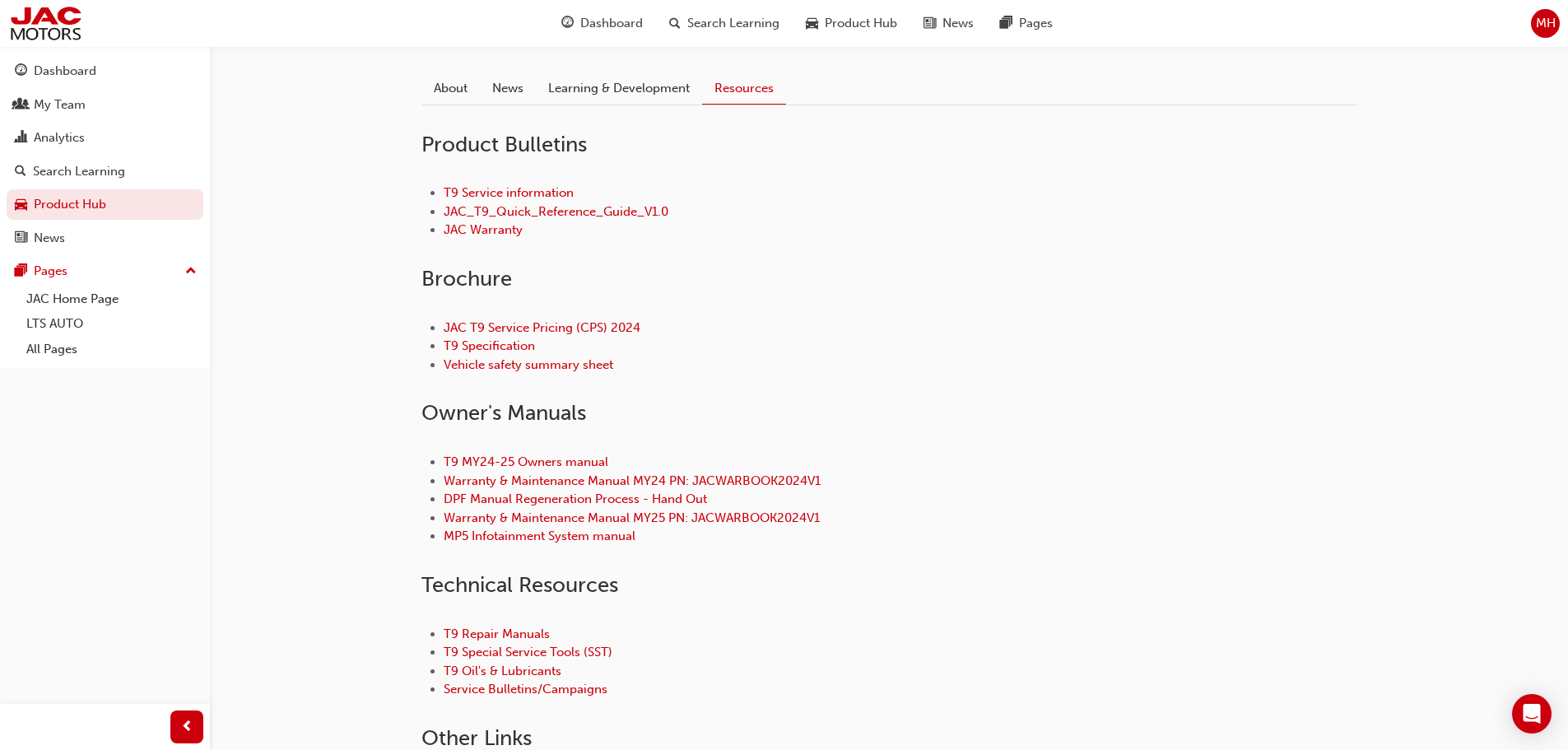
scroll to position [412, 0]
click at [589, 502] on link "DPF Manual Regeneration Process - Hand Out" at bounding box center [575, 498] width 264 height 15
